Goal: Information Seeking & Learning: Learn about a topic

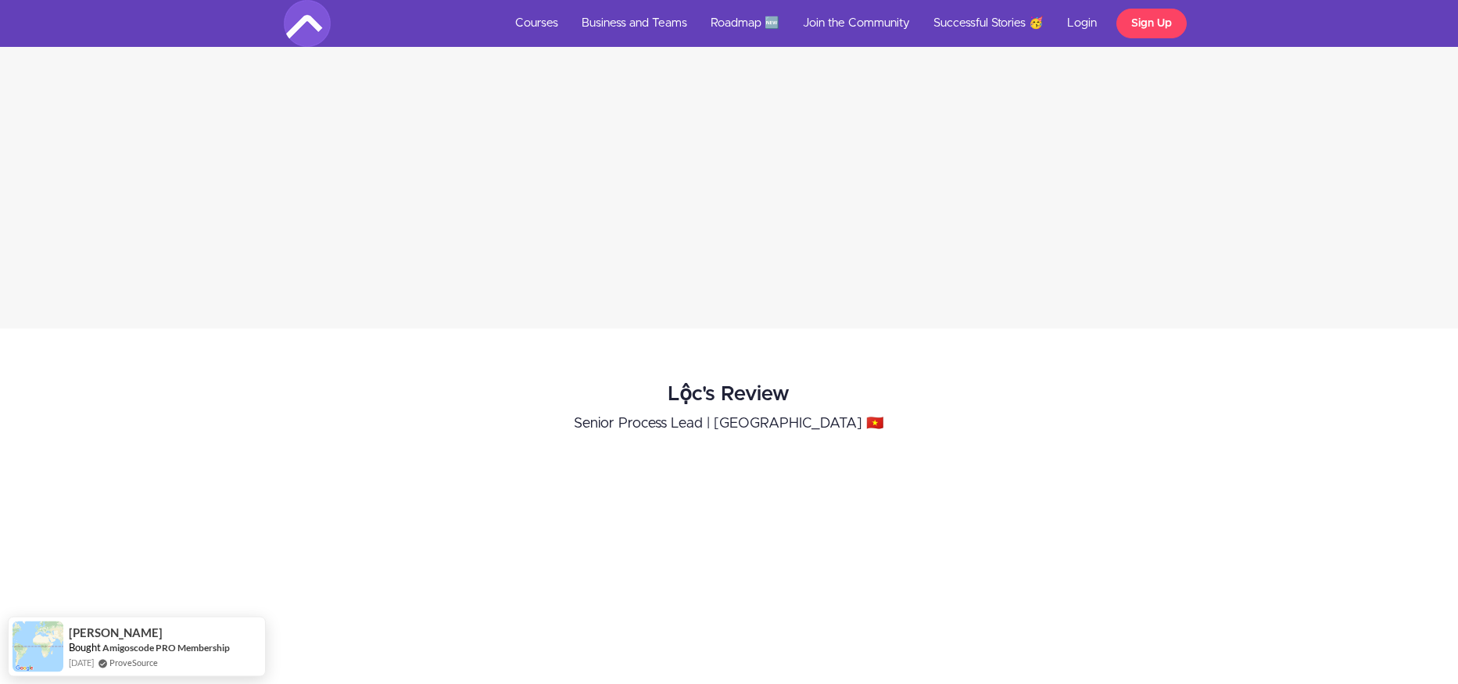
scroll to position [3593, 0]
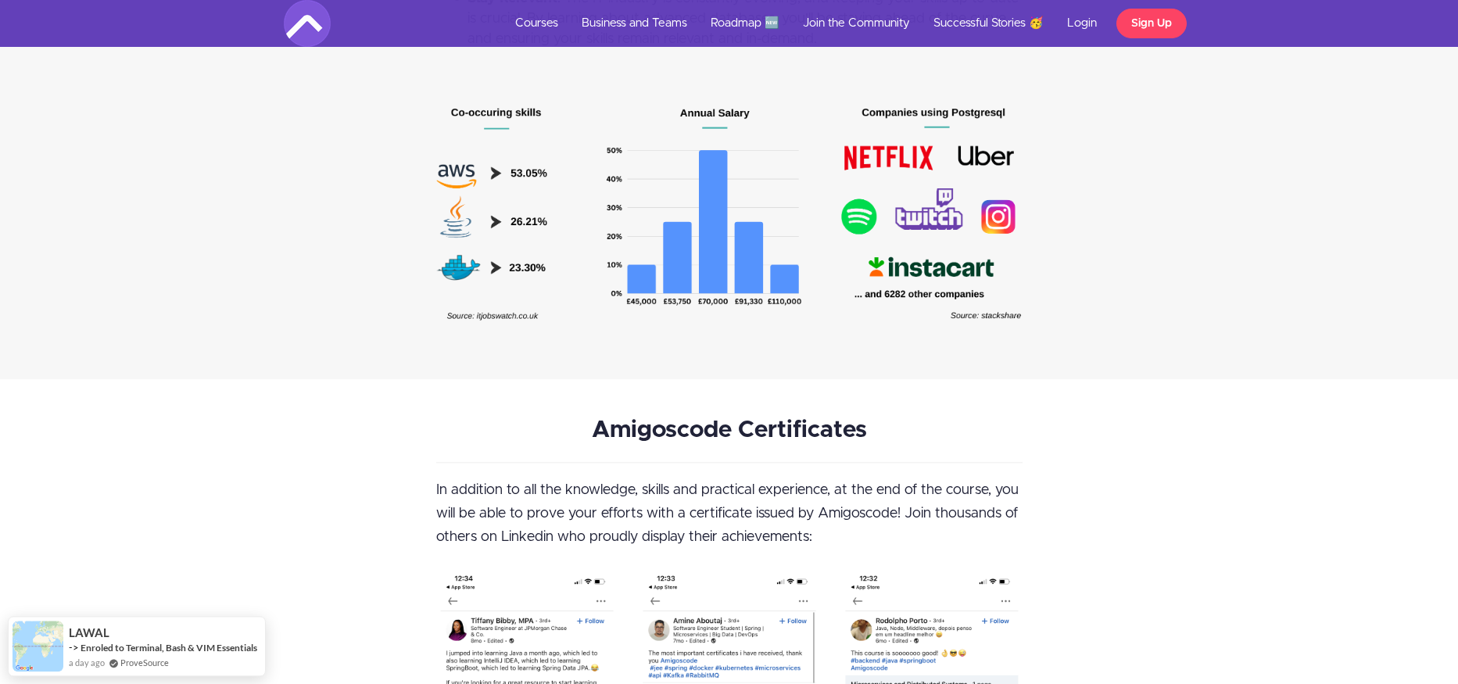
scroll to position [4435, 0]
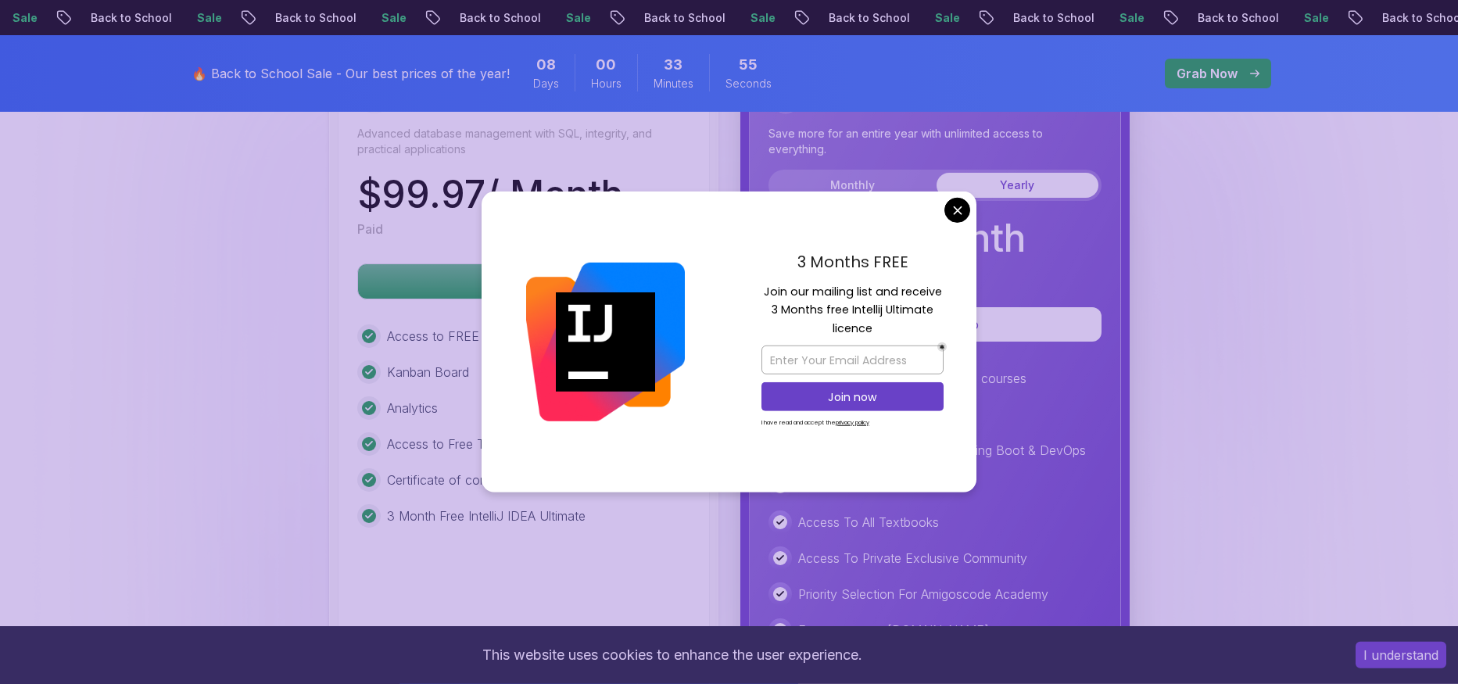
scroll to position [4411, 0]
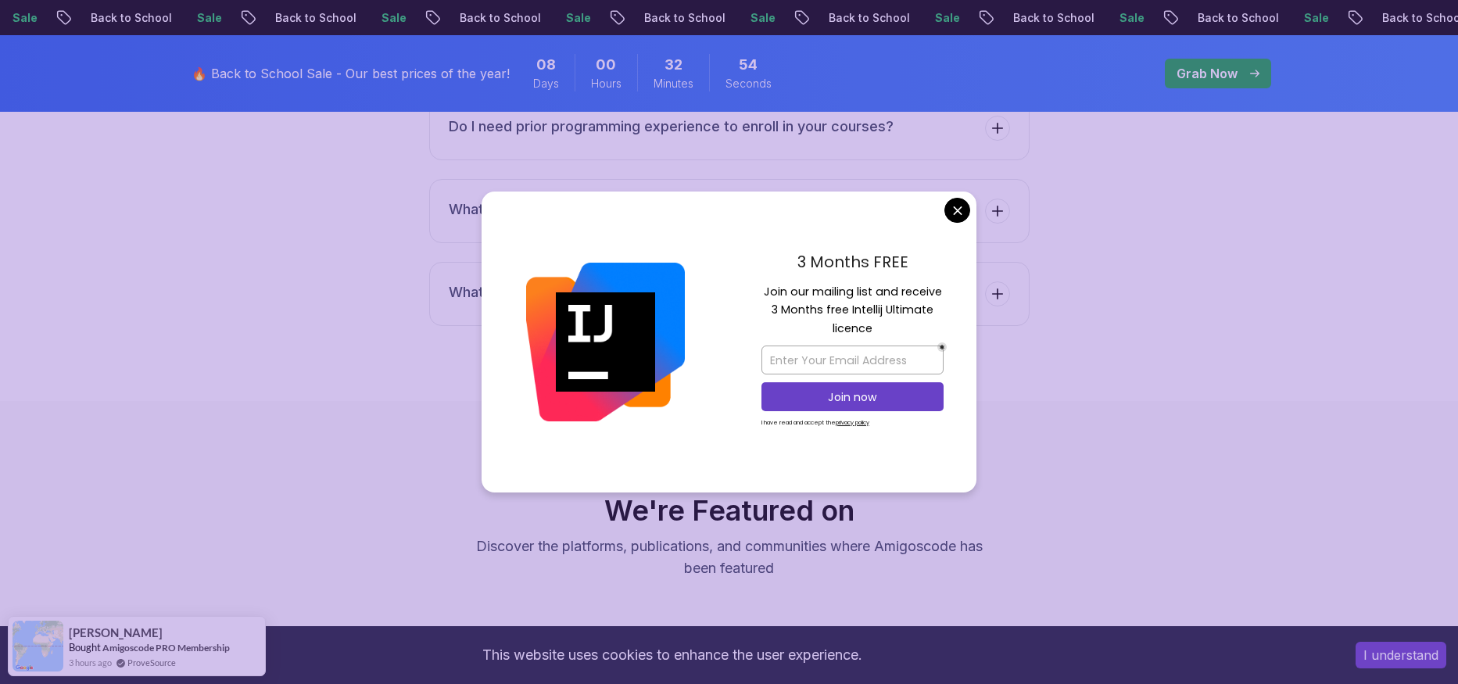
scroll to position [5858, 0]
